Goal: Information Seeking & Learning: Learn about a topic

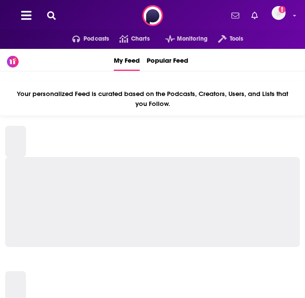
click at [51, 15] on icon at bounding box center [51, 15] width 9 height 9
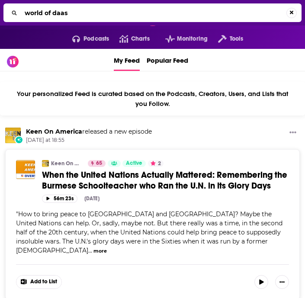
type input "world of daas"
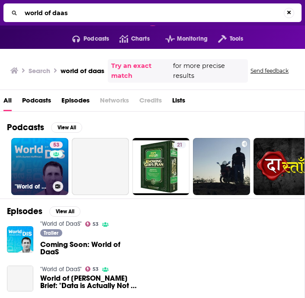
click at [27, 163] on link "53 "World of DaaS"" at bounding box center [39, 166] width 57 height 57
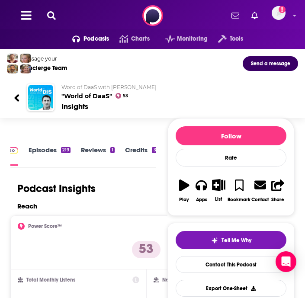
click at [44, 13] on div "Podcasts Charts Monitoring Tools For Business For Podcasters More Add a profile…" at bounding box center [152, 15] width 305 height 31
click at [50, 14] on icon at bounding box center [51, 15] width 9 height 9
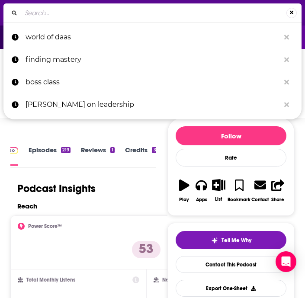
type input "Digital Marketing Podcast"
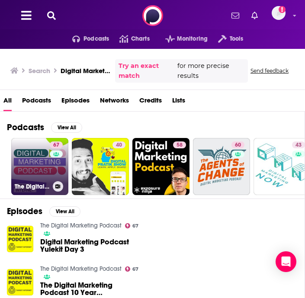
click at [44, 168] on link "67 The Digital Marketing Podcast" at bounding box center [39, 166] width 57 height 57
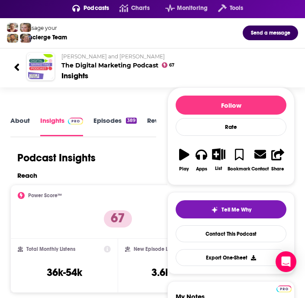
scroll to position [77, 0]
